Goal: Transaction & Acquisition: Book appointment/travel/reservation

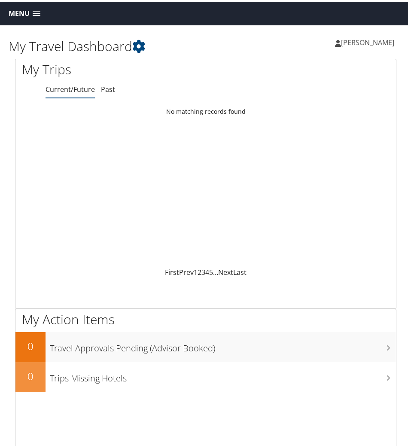
click at [22, 8] on span "Menu" at bounding box center [19, 12] width 21 height 8
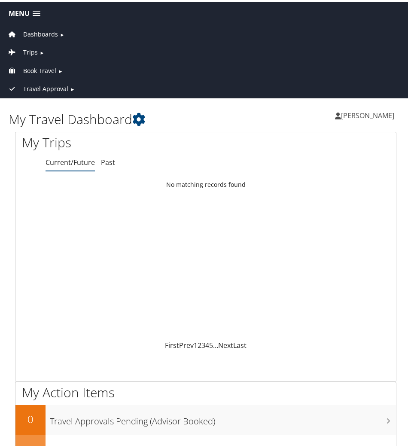
click at [37, 70] on span "Book Travel" at bounding box center [39, 68] width 33 height 9
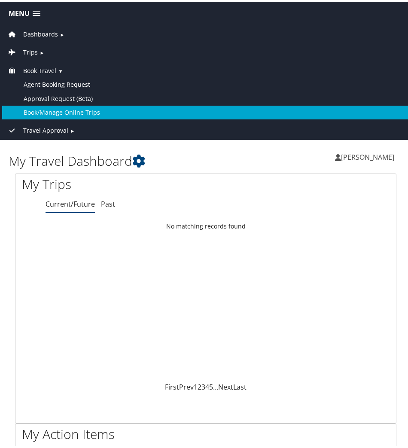
click at [49, 110] on link "Book/Manage Online Trips" at bounding box center [205, 111] width 407 height 14
